Goal: Find specific page/section: Find specific page/section

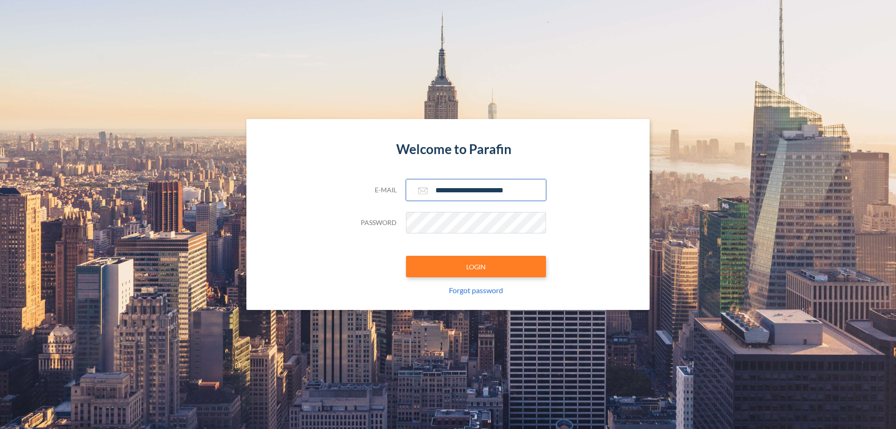
type input "**********"
click at [476, 266] on button "LOGIN" at bounding box center [476, 266] width 140 height 21
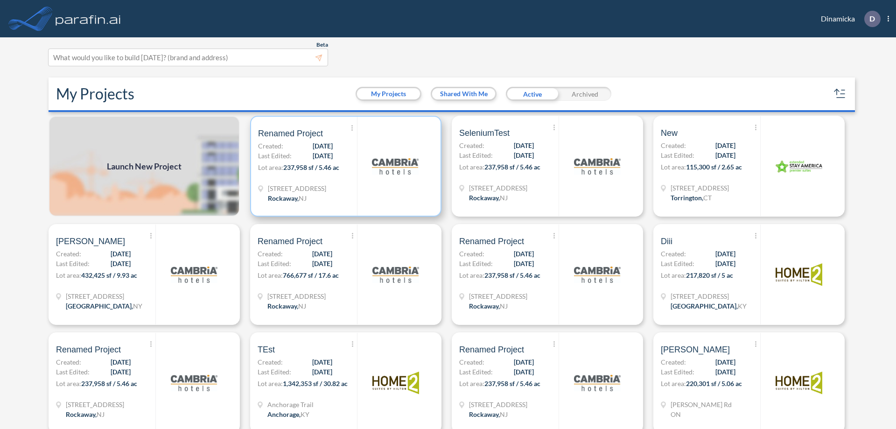
scroll to position [2, 0]
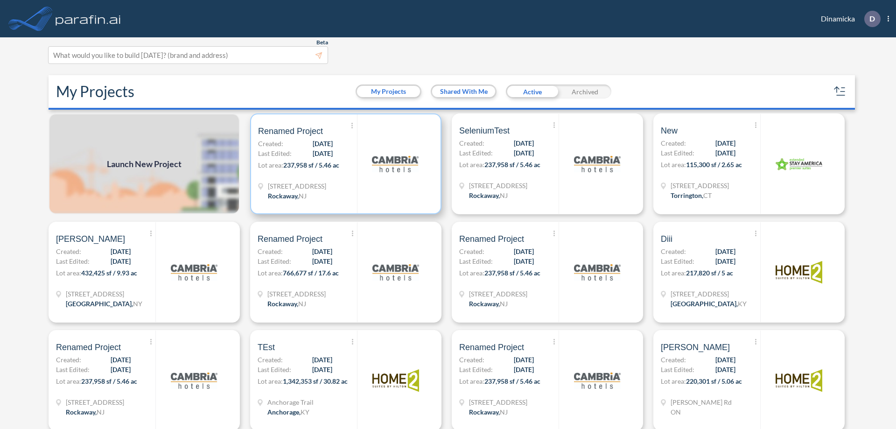
click at [344, 164] on p "Lot area: 237,958 sf / 5.46 ac" at bounding box center [307, 167] width 99 height 14
